Goal: Information Seeking & Learning: Learn about a topic

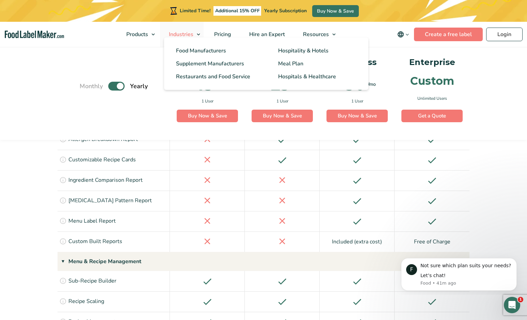
scroll to position [957, 0]
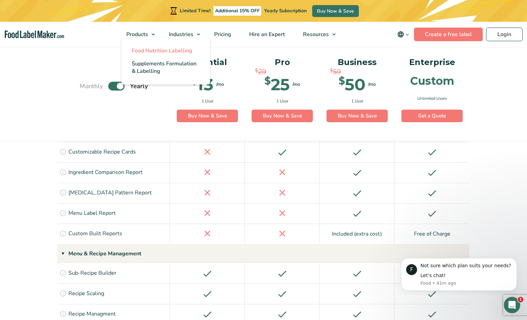
click at [151, 50] on span "Food Nutrition Labelling" at bounding box center [162, 50] width 61 height 7
